Goal: Transaction & Acquisition: Subscribe to service/newsletter

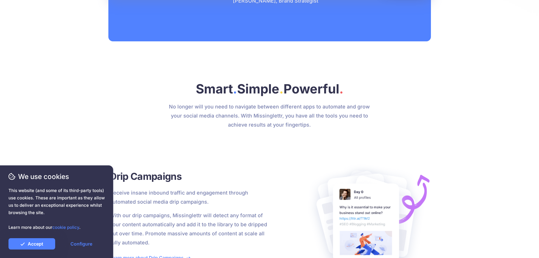
scroll to position [679, 0]
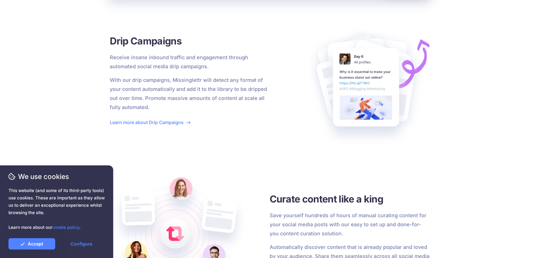
click at [168, 67] on p "Receive insane inbound traffic and engagement through automated social media dr…" at bounding box center [190, 62] width 160 height 18
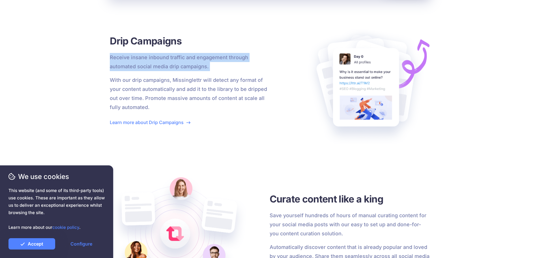
click at [168, 67] on p "Receive insane inbound traffic and engagement through automated social media dr…" at bounding box center [190, 62] width 160 height 18
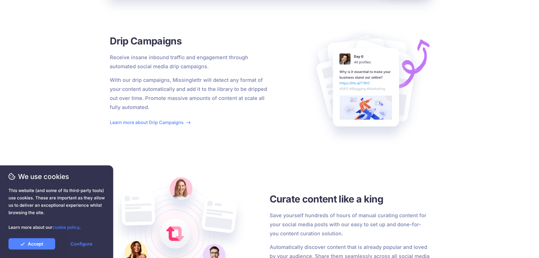
click at [180, 83] on p "With our drip campaigns, Missinglettr will detect any format of your content au…" at bounding box center [190, 94] width 160 height 36
click at [197, 86] on p "With our drip campaigns, Missinglettr will detect any format of your content au…" at bounding box center [190, 94] width 160 height 36
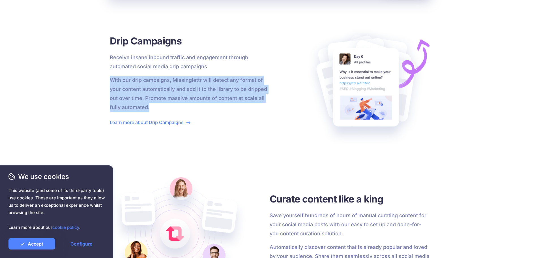
click at [197, 86] on p "With our drip campaigns, Missinglettr will detect any format of your content au…" at bounding box center [190, 94] width 160 height 36
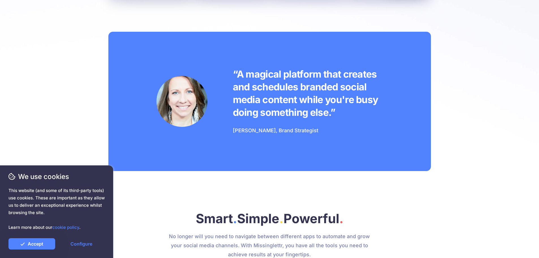
scroll to position [0, 0]
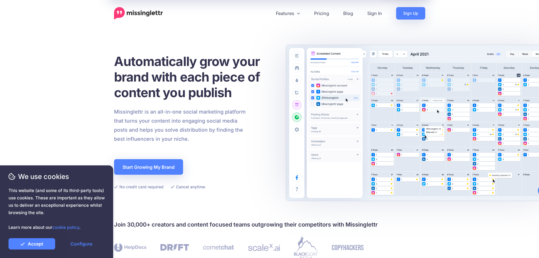
drag, startPoint x: 233, startPoint y: 150, endPoint x: 182, endPoint y: 33, distance: 127.8
click at [165, 163] on link "Start Growing My Brand" at bounding box center [148, 167] width 69 height 16
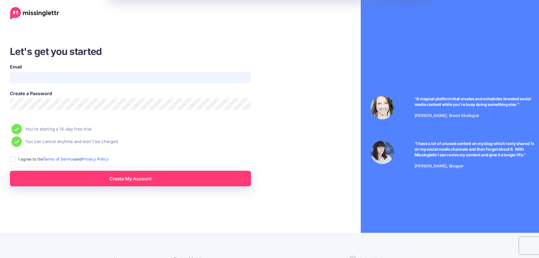
click at [54, 77] on input "Email" at bounding box center [130, 77] width 241 height 11
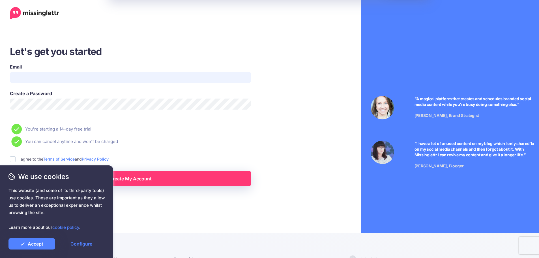
type input "**********"
click at [29, 159] on label "I agree to the Terms of Service and Privacy Policy" at bounding box center [63, 159] width 90 height 7
click at [13, 158] on ins at bounding box center [13, 159] width 6 height 6
click at [148, 176] on link "Create My Account" at bounding box center [130, 179] width 241 height 16
click at [83, 244] on link "Configure" at bounding box center [81, 243] width 47 height 11
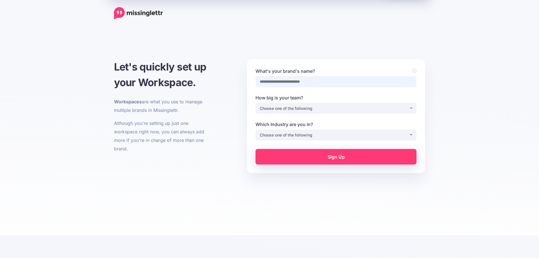
click at [288, 80] on input "What's your brand's name?" at bounding box center [336, 81] width 161 height 11
type input "*******"
click at [285, 109] on div "Choose one of the following" at bounding box center [334, 108] width 149 height 7
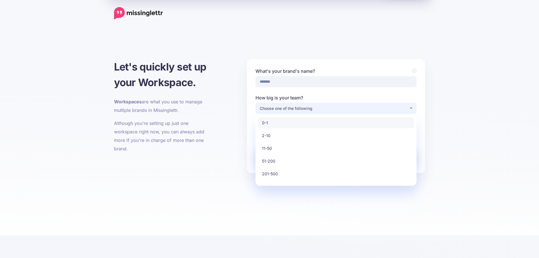
click at [279, 117] on link "0-1" at bounding box center [336, 122] width 157 height 11
select select "*"
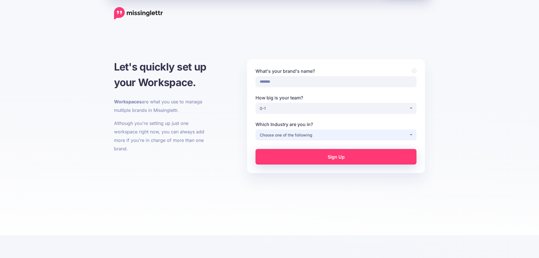
click at [280, 132] on div "Choose one of the following" at bounding box center [334, 135] width 149 height 7
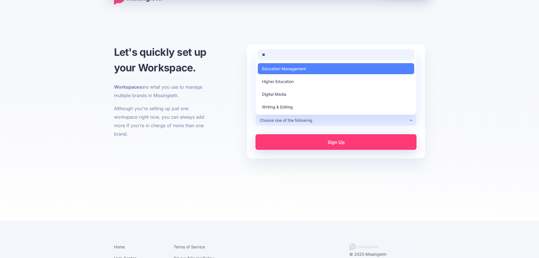
scroll to position [28, 0]
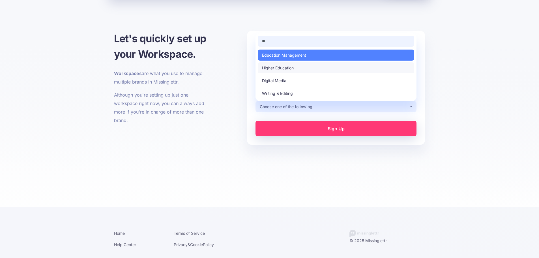
type input "**"
click at [286, 68] on span "Higher Education" at bounding box center [278, 68] width 32 height 7
select select "**********"
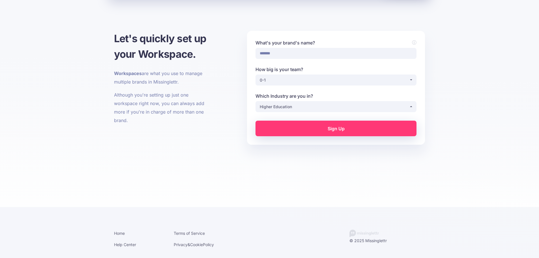
click at [296, 130] on link "Sign Up" at bounding box center [336, 129] width 161 height 16
click at [153, 110] on p "Although you're setting up just one workspace right now, you can always add mor…" at bounding box center [163, 108] width 98 height 34
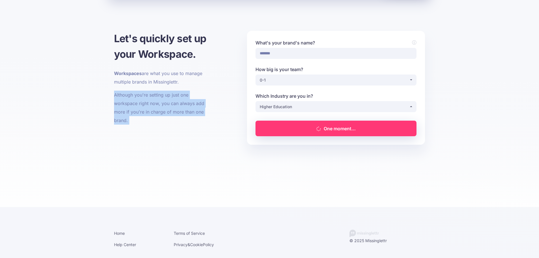
click at [153, 110] on p "Although you're setting up just one workspace right now, you can always add mor…" at bounding box center [163, 108] width 98 height 34
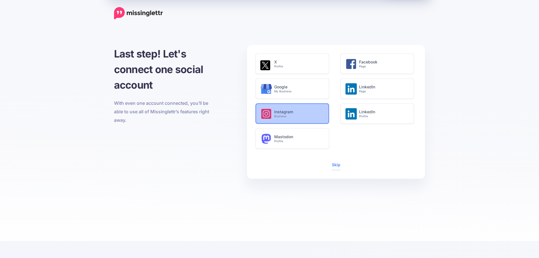
click at [287, 116] on small "Business" at bounding box center [298, 116] width 49 height 4
click at [295, 120] on div "Instagram Business" at bounding box center [301, 115] width 54 height 22
click at [286, 113] on h6 "Instagram Business" at bounding box center [298, 114] width 49 height 8
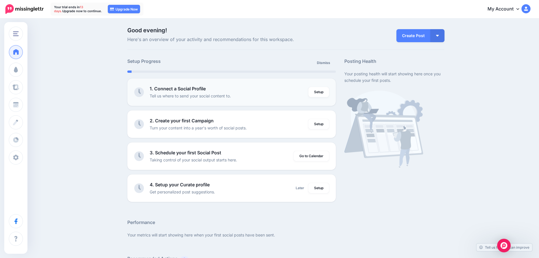
click at [219, 95] on p "Tell us where to send your social content to." at bounding box center [190, 96] width 81 height 7
click at [222, 128] on p "Turn your content into a year's worth of social posts." at bounding box center [198, 128] width 97 height 7
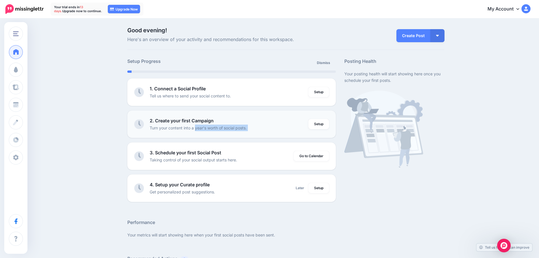
click at [222, 128] on p "Turn your content into a year's worth of social posts." at bounding box center [198, 128] width 97 height 7
click at [228, 93] on p "Tell us where to send your social content to." at bounding box center [190, 96] width 81 height 7
click at [323, 91] on link "Setup" at bounding box center [319, 92] width 21 height 10
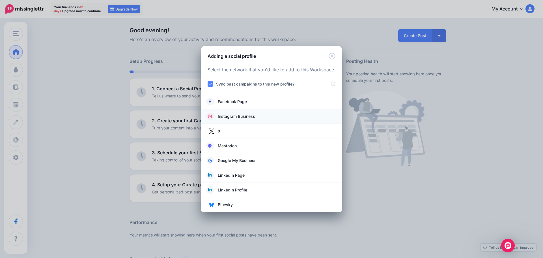
click at [239, 116] on span "Instagram Business" at bounding box center [236, 116] width 37 height 7
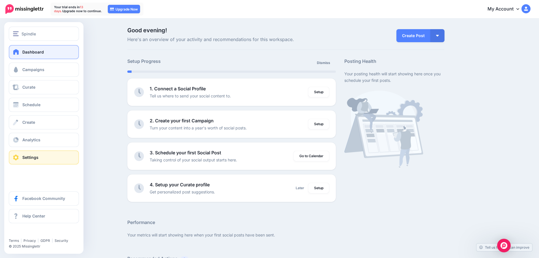
click at [41, 164] on link "Settings" at bounding box center [44, 157] width 70 height 14
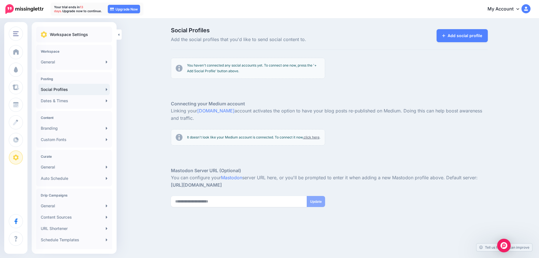
click at [242, 65] on p "You haven't connected any social accounts yet. To connect one now, press the '+…" at bounding box center [253, 68] width 133 height 11
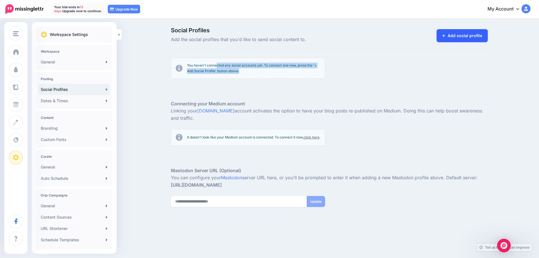
click at [467, 34] on link "Add social profile" at bounding box center [462, 35] width 51 height 13
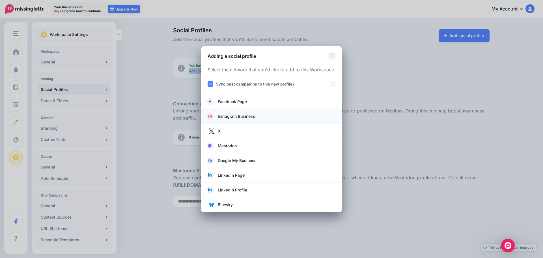
click at [236, 115] on span "Instagram Business" at bounding box center [236, 116] width 37 height 7
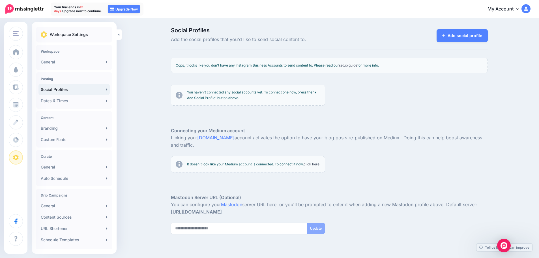
click at [354, 67] on link "setup guide" at bounding box center [348, 65] width 18 height 4
click at [448, 42] on div "Add social profile" at bounding box center [461, 36] width 54 height 16
click at [445, 36] on icon at bounding box center [443, 36] width 3 height 4
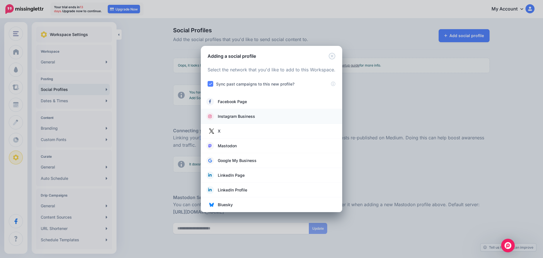
click at [242, 114] on span "Instagram Business" at bounding box center [236, 116] width 37 height 7
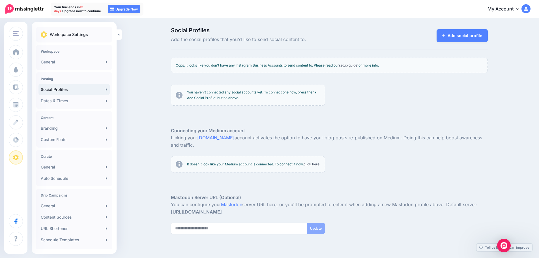
click at [276, 138] on p "Linking your Medium.com account activates the option to have your blog posts re…" at bounding box center [329, 141] width 317 height 15
click at [202, 98] on p "You haven't connected any social accounts yet. To connect one now, press the '+…" at bounding box center [253, 94] width 133 height 11
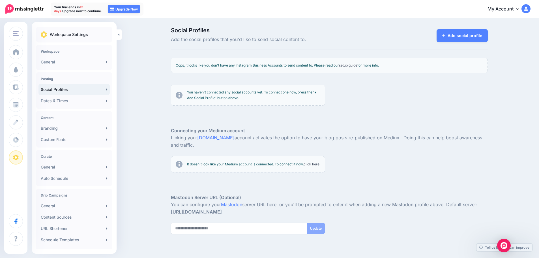
click at [193, 93] on p "You haven't connected any social accounts yet. To connect one now, press the '+…" at bounding box center [253, 94] width 133 height 11
click at [185, 90] on div "You haven't connected any social accounts yet. To connect one now, press the '+…" at bounding box center [248, 95] width 154 height 21
click at [217, 97] on p "You haven't connected any social accounts yet. To connect one now, press the '+…" at bounding box center [253, 94] width 133 height 11
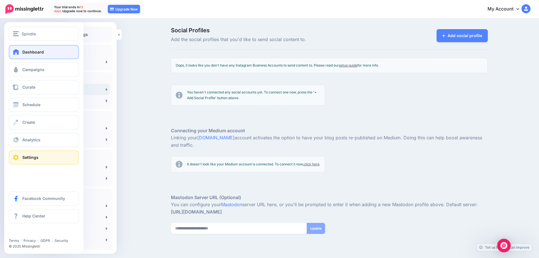
click at [16, 51] on span at bounding box center [15, 52] width 7 height 6
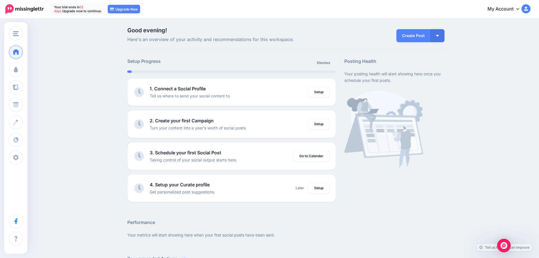
click at [35, 9] on img at bounding box center [24, 9] width 38 height 10
click at [510, 5] on link "My Account" at bounding box center [506, 9] width 49 height 14
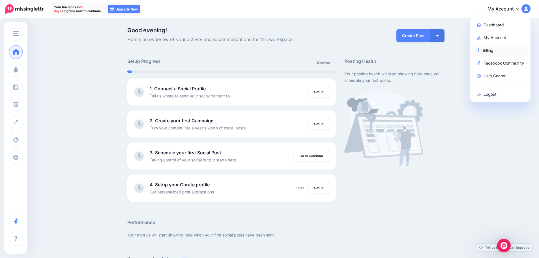
click at [496, 53] on link "Billing" at bounding box center [500, 50] width 56 height 11
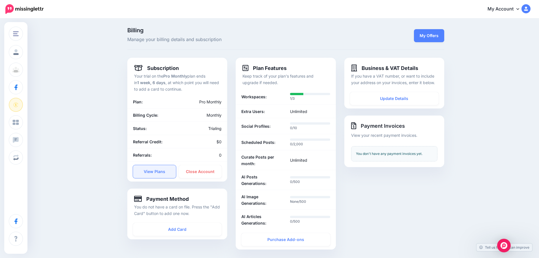
click at [164, 168] on link "View Plans" at bounding box center [154, 171] width 43 height 13
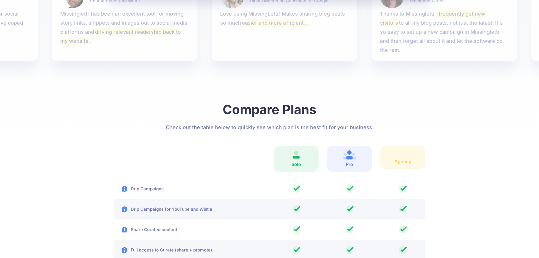
scroll to position [849, 0]
